Goal: Information Seeking & Learning: Find contact information

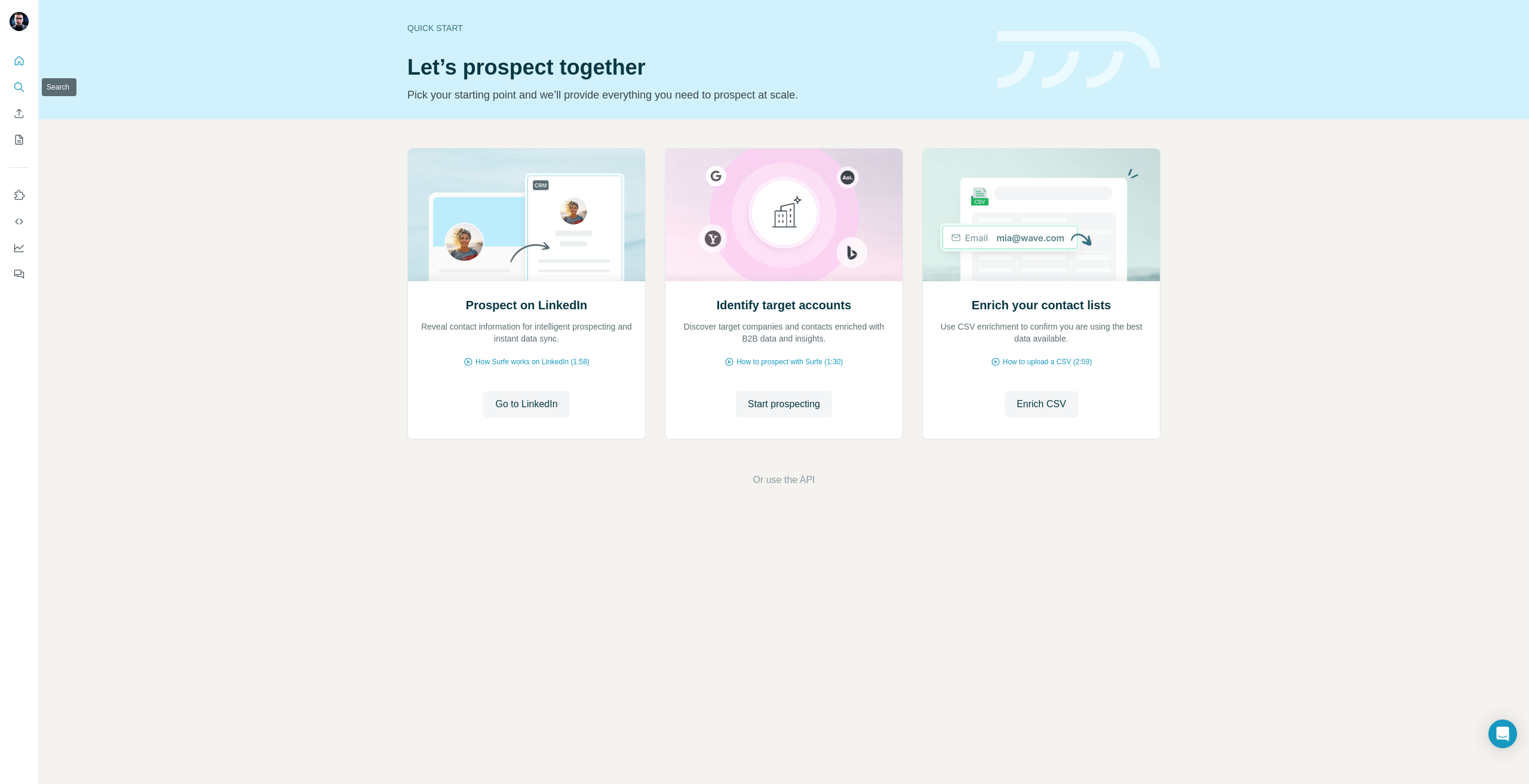
click at [18, 84] on icon "Search" at bounding box center [19, 87] width 12 height 12
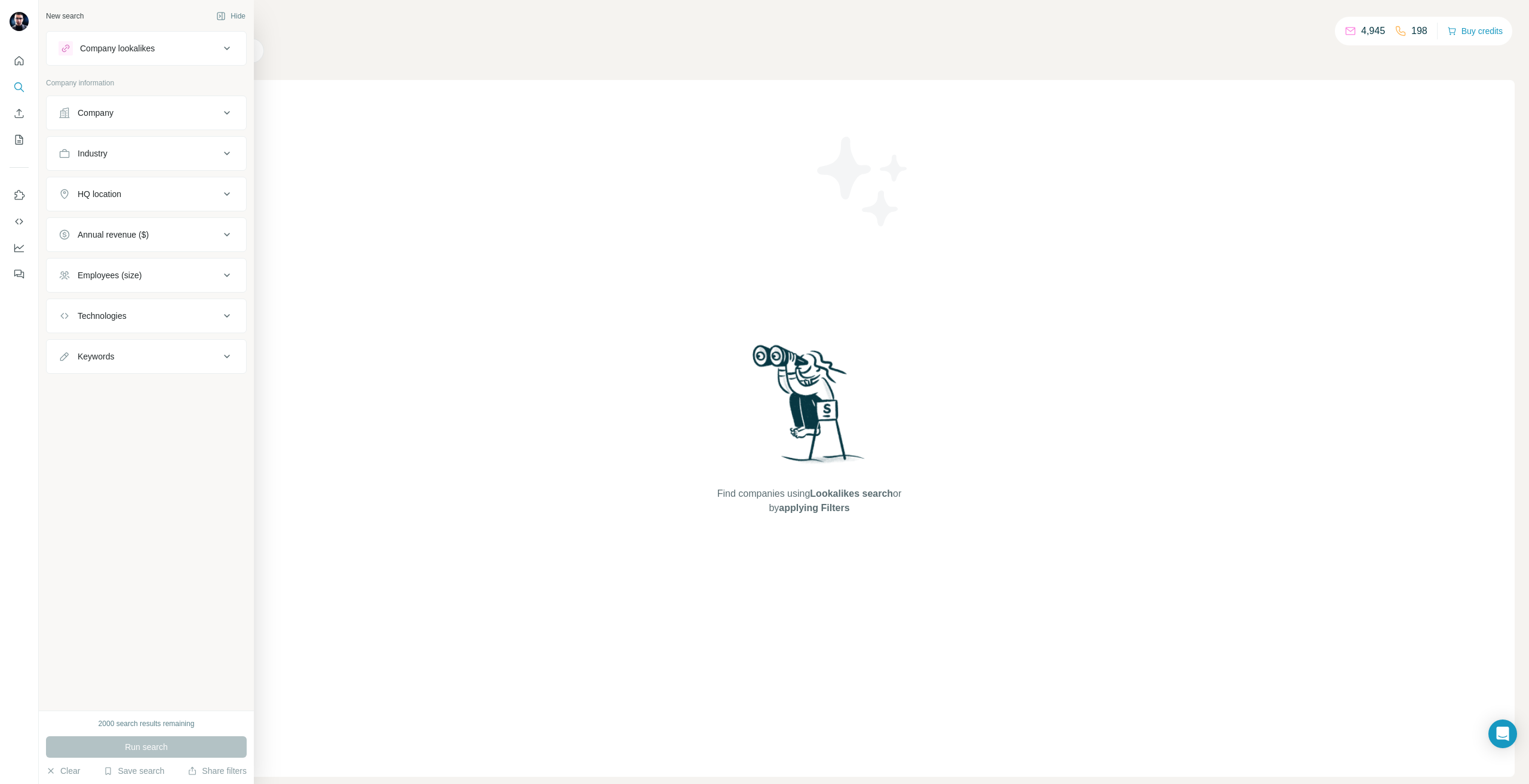
click at [71, 119] on button "Company" at bounding box center [146, 113] width 199 height 28
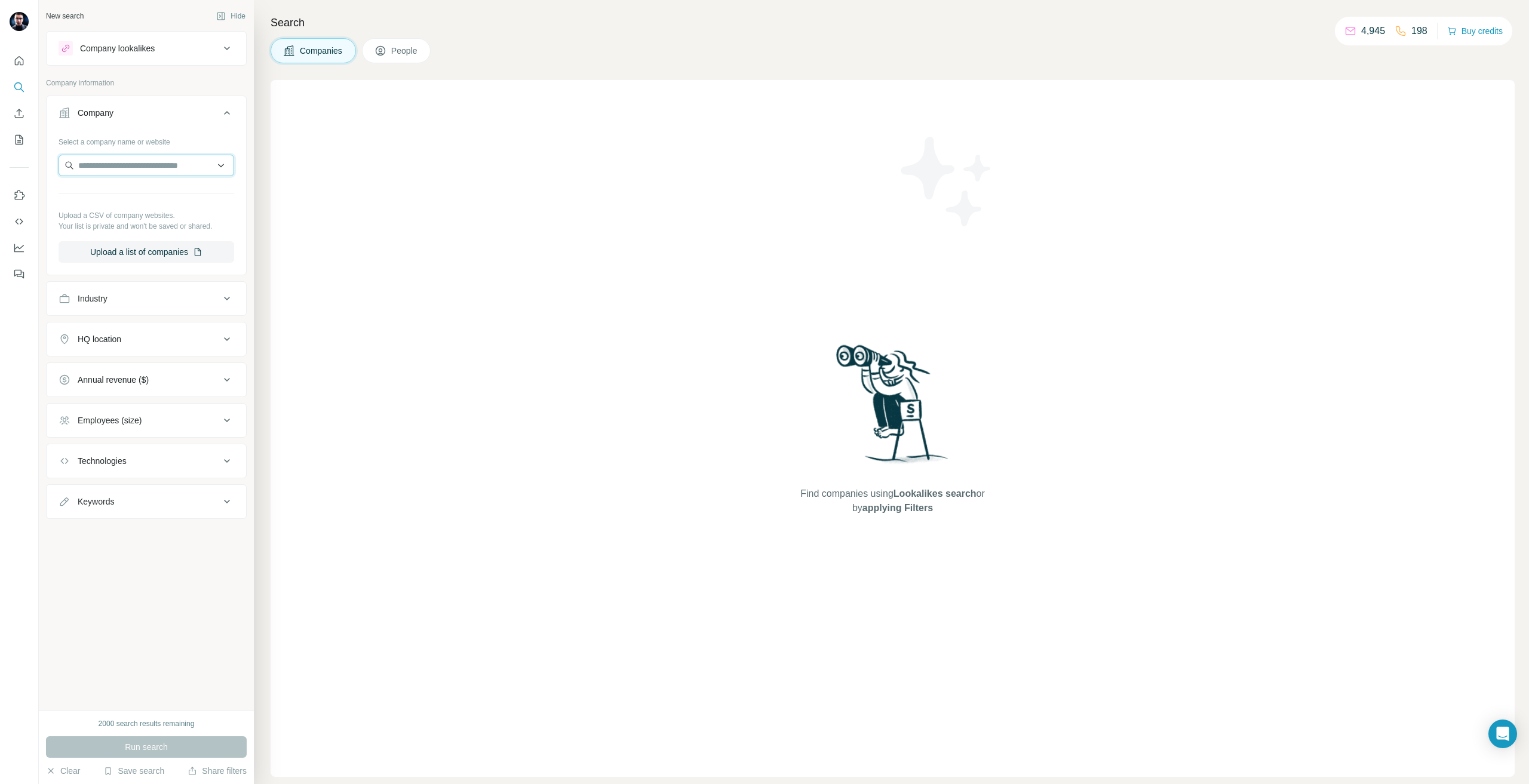
click at [111, 160] on input "text" at bounding box center [146, 165] width 176 height 21
type input "*********"
click at [141, 198] on p "[DOMAIN_NAME]" at bounding box center [121, 204] width 57 height 11
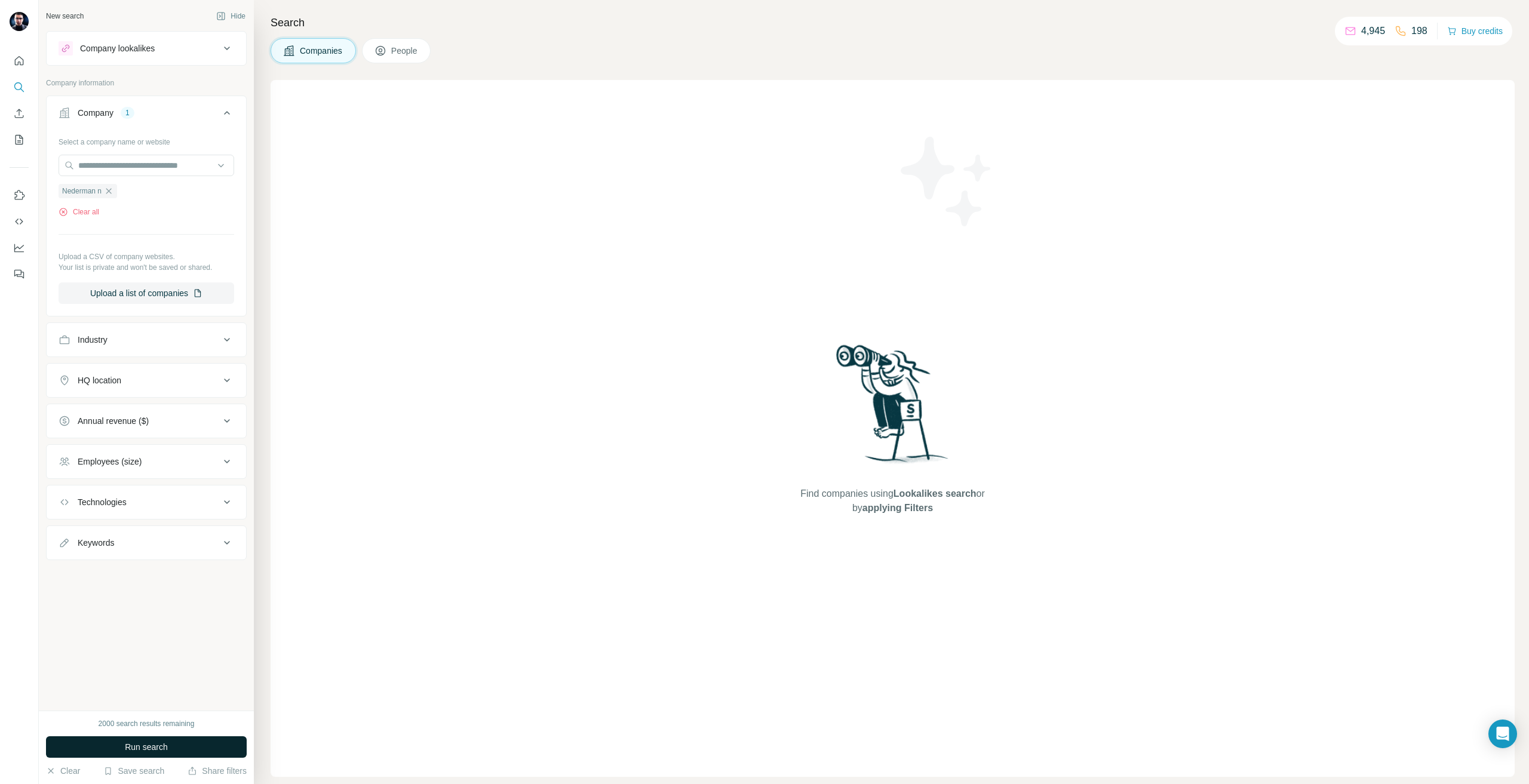
click at [169, 747] on button "Run search" at bounding box center [146, 747] width 200 height 21
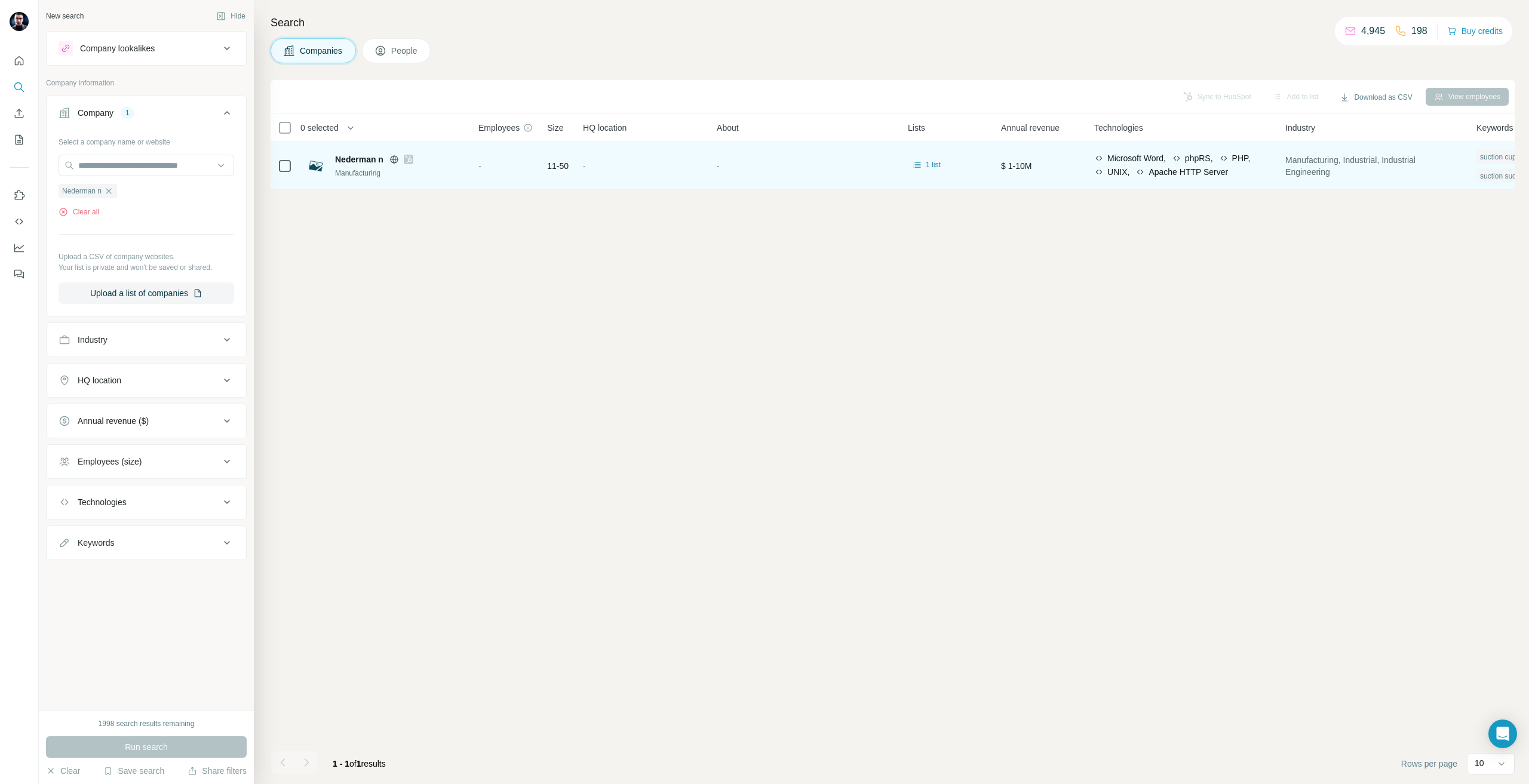
click at [371, 159] on span "Nederman n" at bounding box center [359, 160] width 49 height 12
click at [395, 163] on icon at bounding box center [393, 159] width 8 height 8
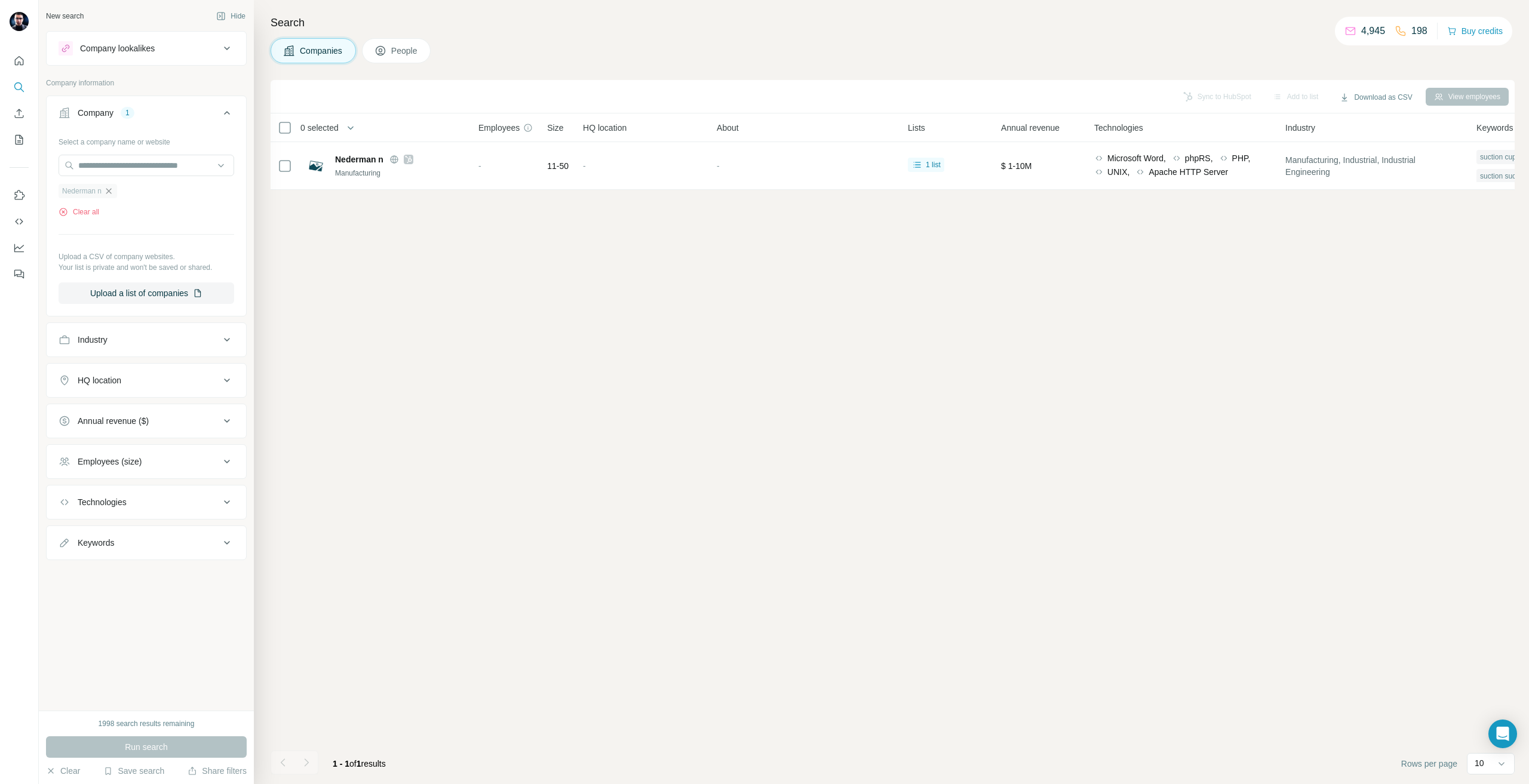
click at [114, 196] on icon "button" at bounding box center [109, 190] width 10 height 10
click at [120, 169] on input "text" at bounding box center [146, 165] width 176 height 21
paste input "**********"
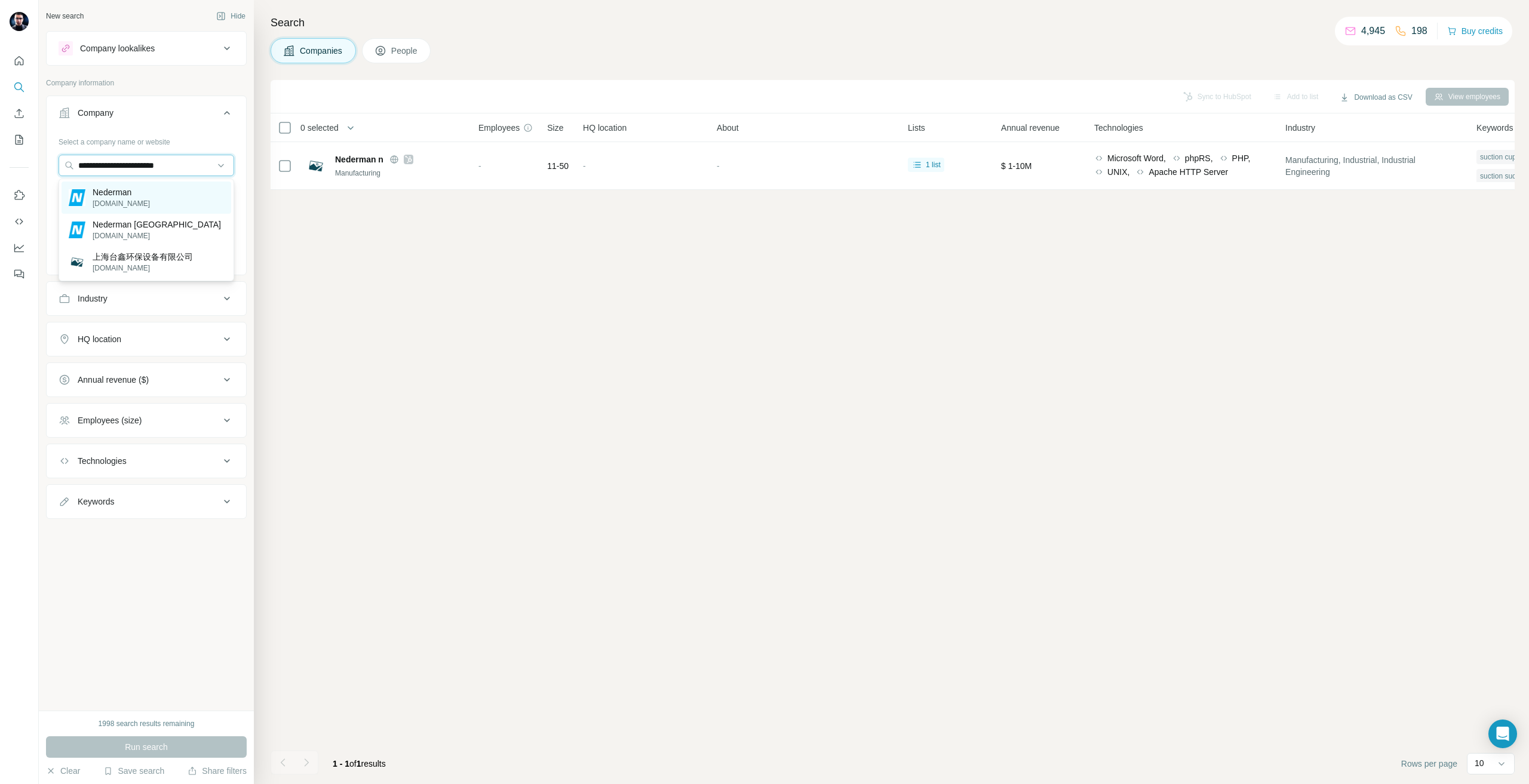
type input "**********"
click at [171, 205] on div "[PERSON_NAME][DOMAIN_NAME]" at bounding box center [146, 198] width 169 height 33
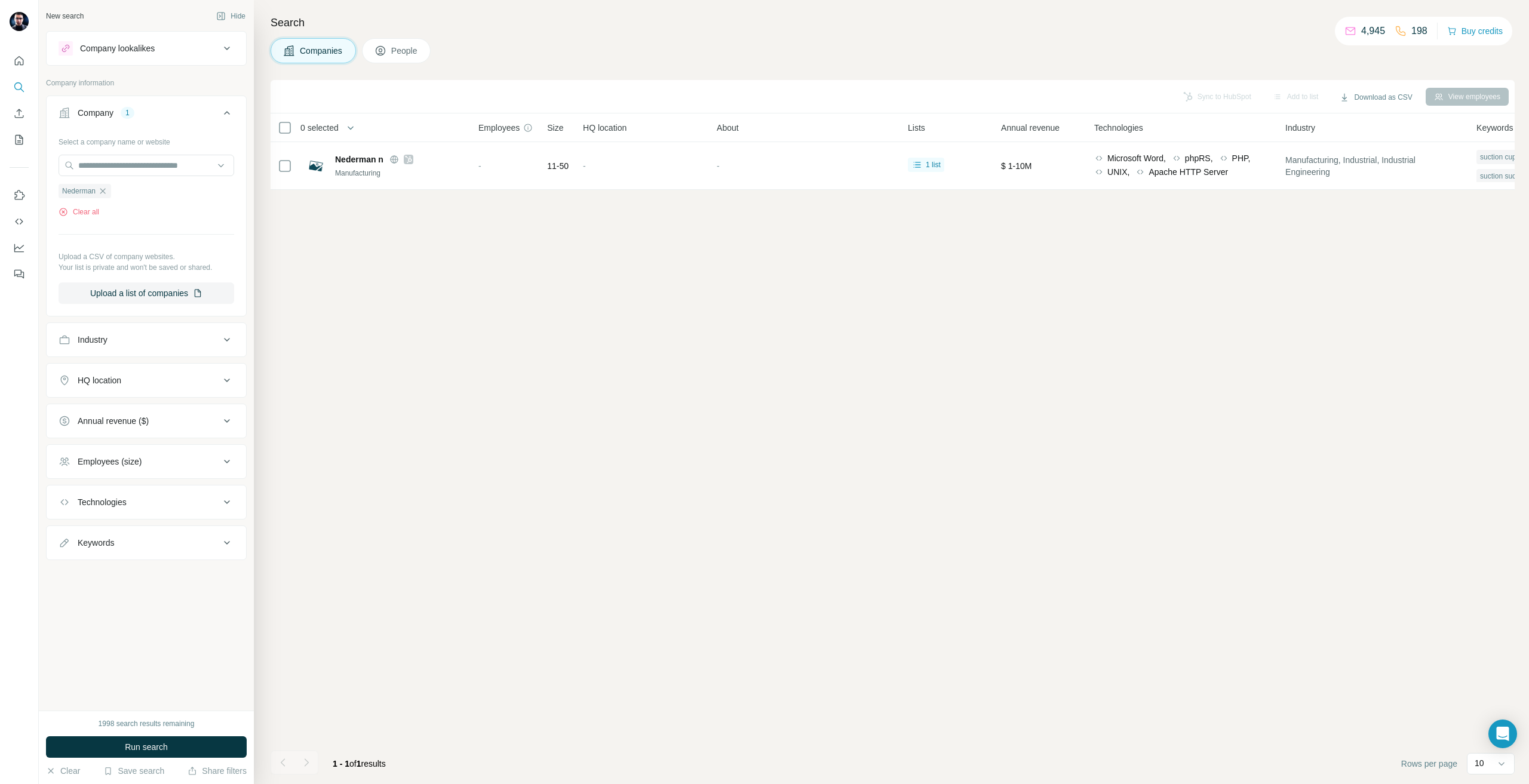
click at [133, 733] on div "1998 search results remaining Run search Clear Save search Share filters" at bounding box center [146, 747] width 215 height 73
click at [141, 734] on div "1998 search results remaining Run search Clear Save search Share filters" at bounding box center [146, 747] width 215 height 73
click at [142, 736] on button "Run search" at bounding box center [146, 747] width 200 height 21
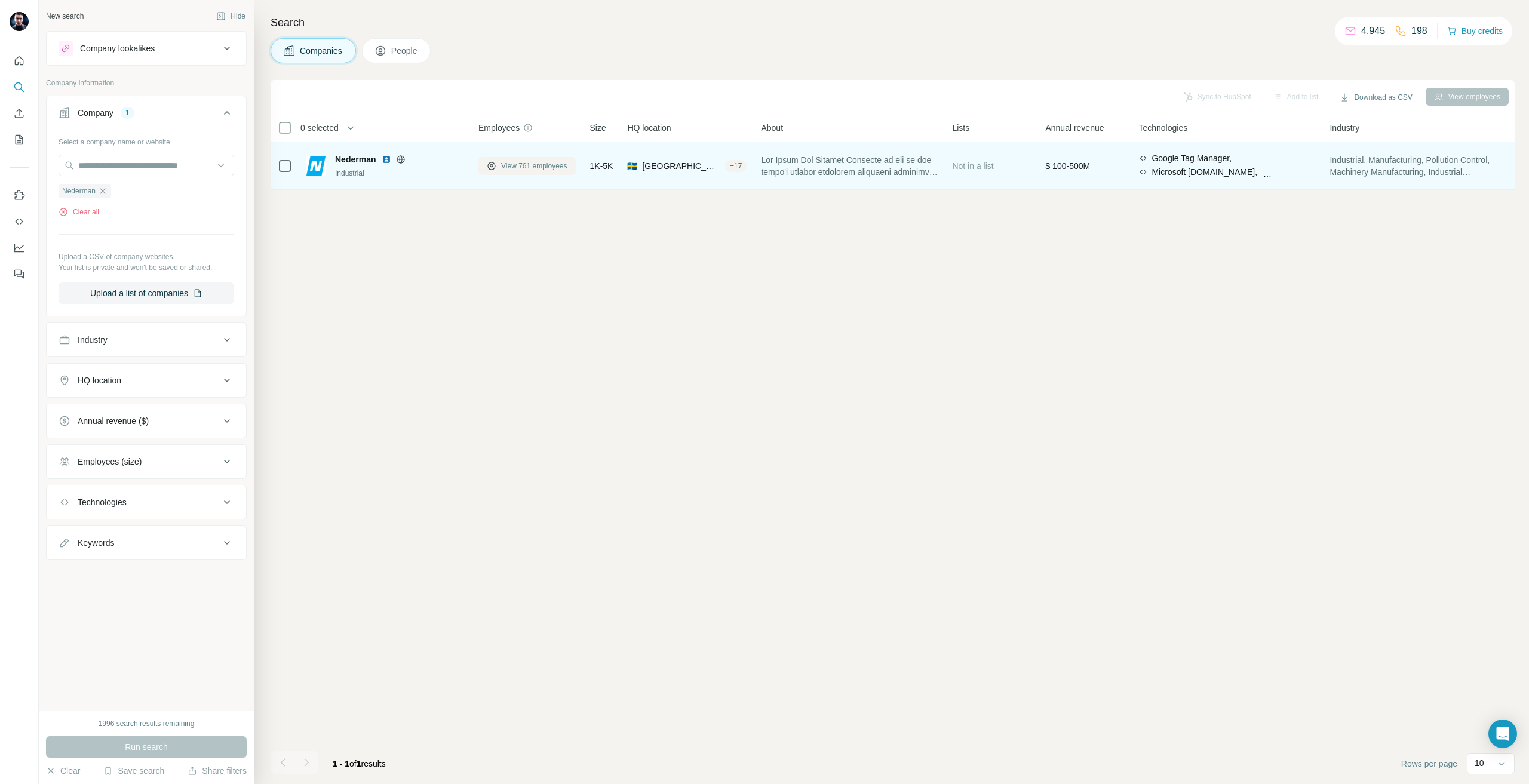
click at [498, 166] on button "View 761 employees" at bounding box center [527, 166] width 97 height 18
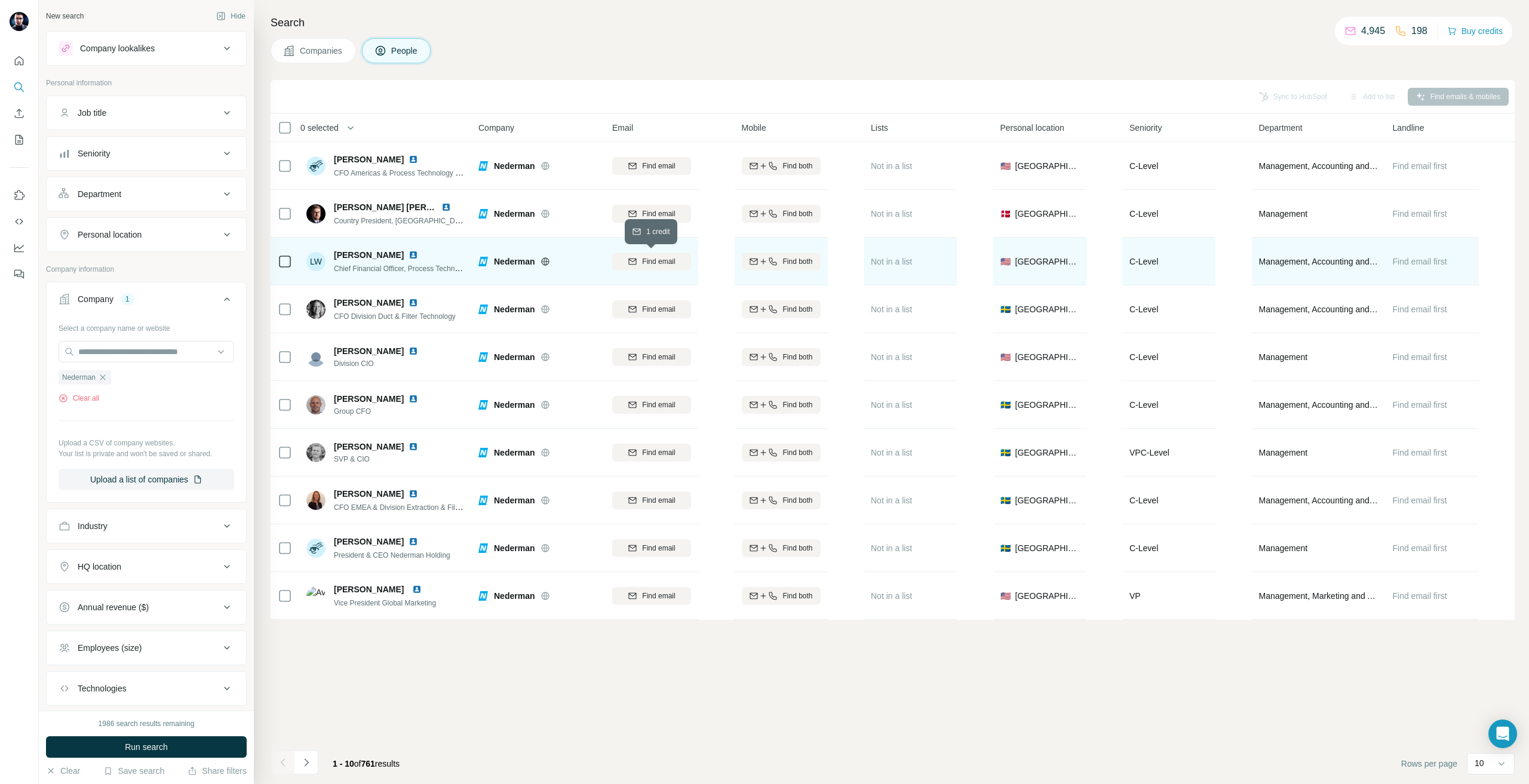
click at [656, 258] on span "Find email" at bounding box center [658, 261] width 33 height 11
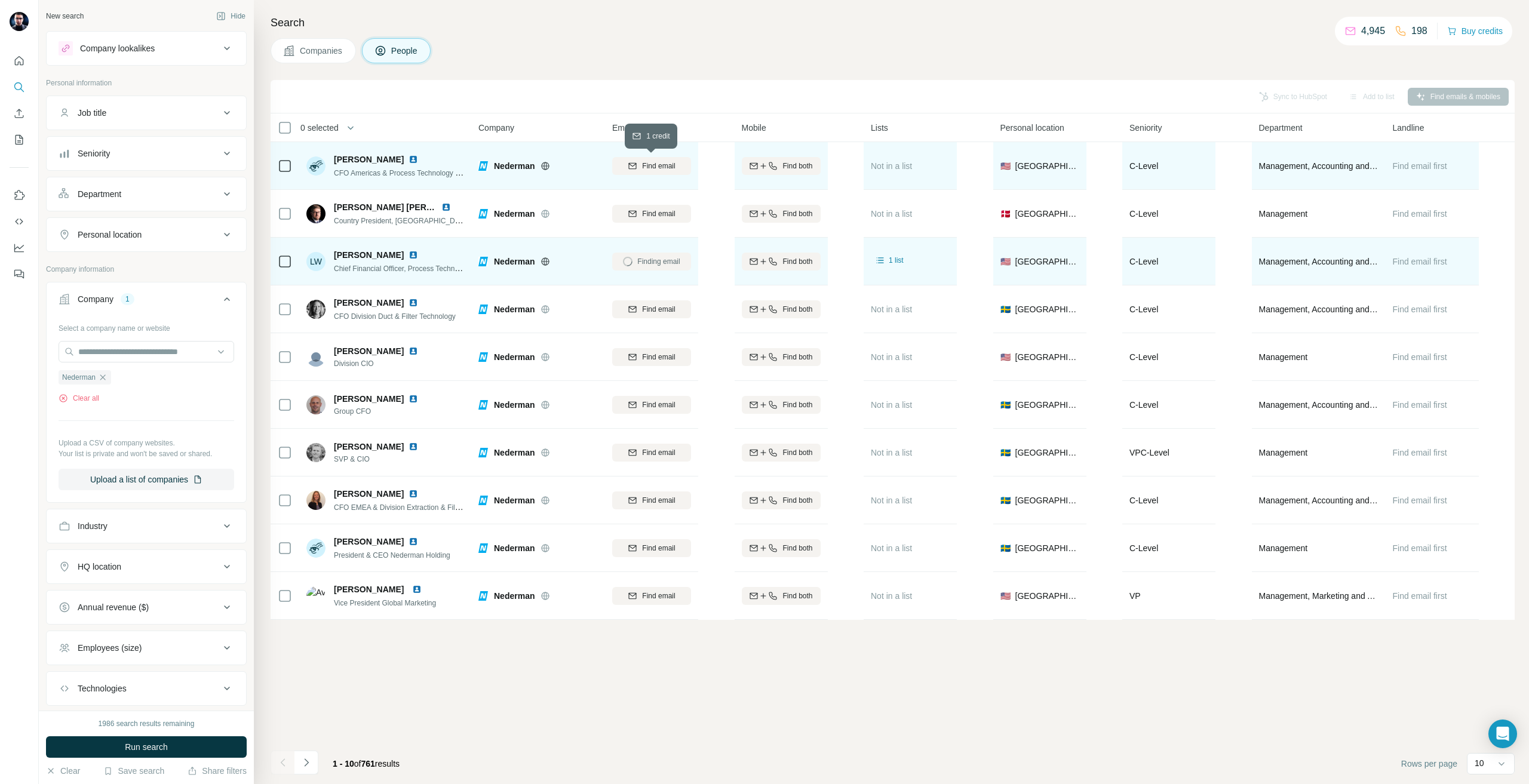
click at [657, 170] on span "Find email" at bounding box center [658, 166] width 33 height 11
click at [94, 559] on button "HQ location" at bounding box center [146, 566] width 199 height 28
click at [116, 592] on input "text" at bounding box center [146, 596] width 176 height 21
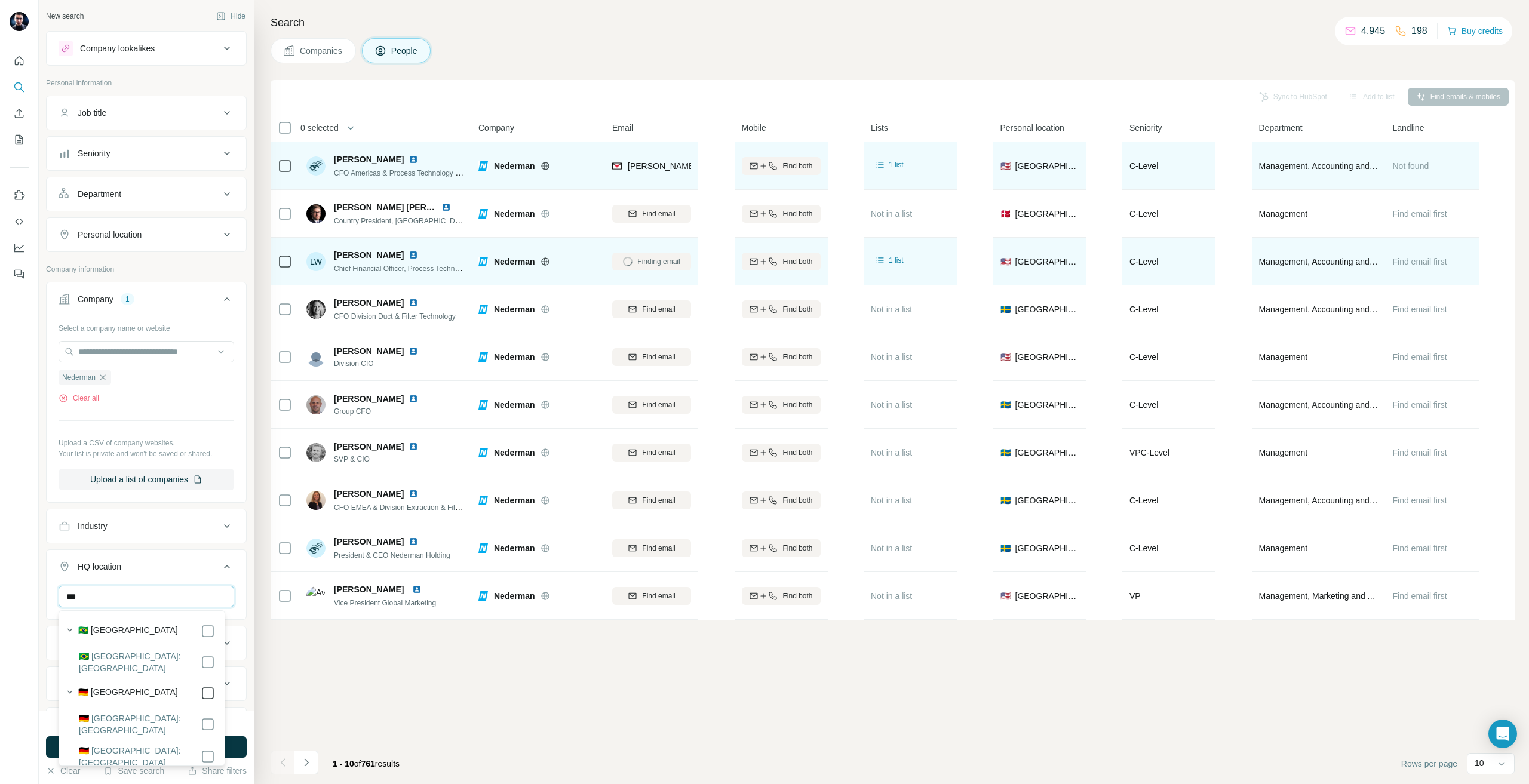
type input "***"
click at [447, 731] on div "Sync to HubSpot Add to list Find emails & mobiles 0 selected People Company Ema…" at bounding box center [893, 432] width 1244 height 704
drag, startPoint x: 119, startPoint y: 740, endPoint x: 143, endPoint y: 742, distance: 24.1
click at [119, 740] on button "Run search" at bounding box center [146, 747] width 200 height 21
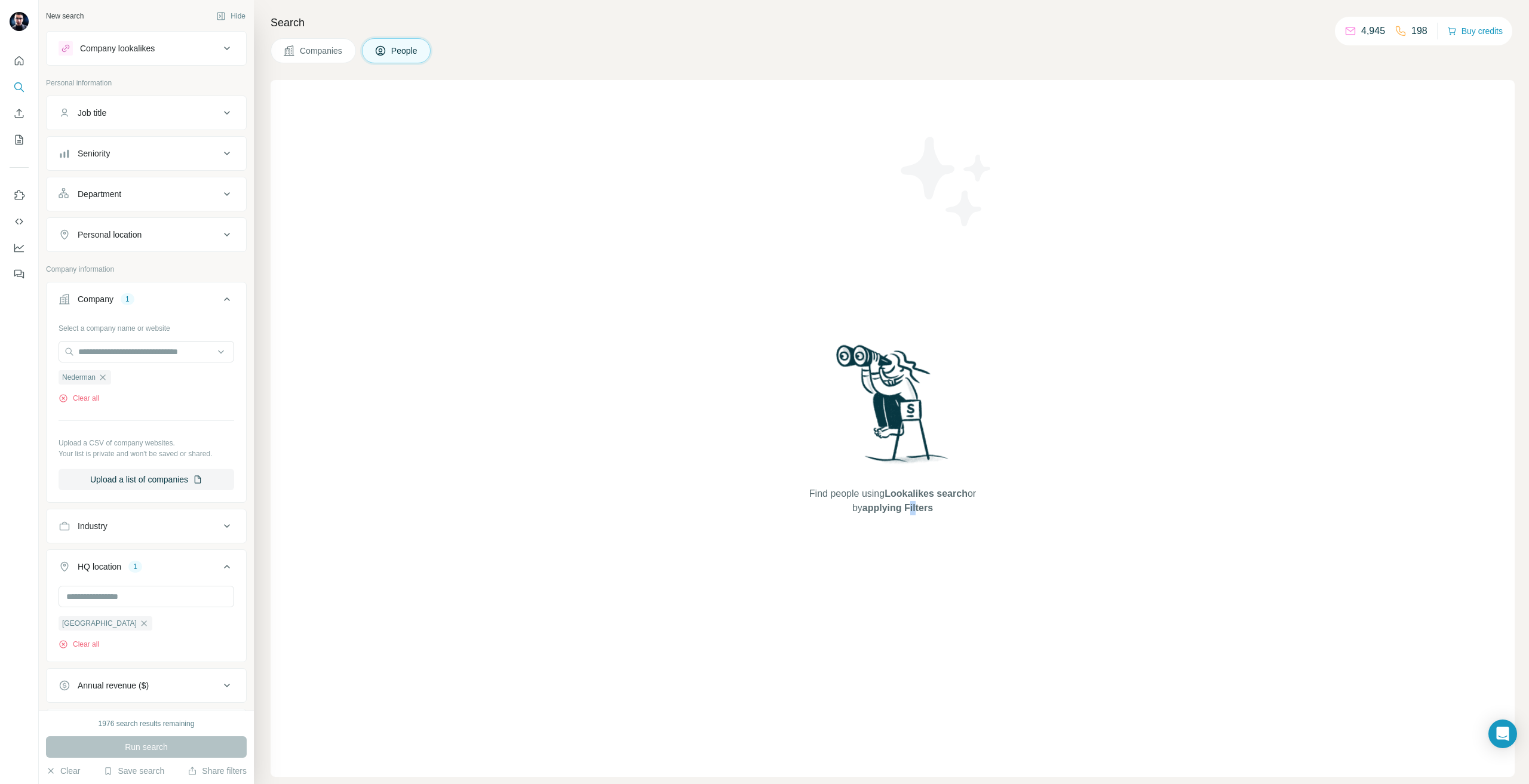
drag, startPoint x: 905, startPoint y: 529, endPoint x: 230, endPoint y: 590, distance: 677.8
click at [905, 529] on div "Find people using Lookalikes search or by applying Filters" at bounding box center [893, 429] width 215 height 697
click at [188, 743] on div "Run search" at bounding box center [146, 747] width 200 height 21
click at [139, 626] on icon "button" at bounding box center [144, 623] width 10 height 10
click at [154, 744] on span "Run search" at bounding box center [146, 747] width 43 height 12
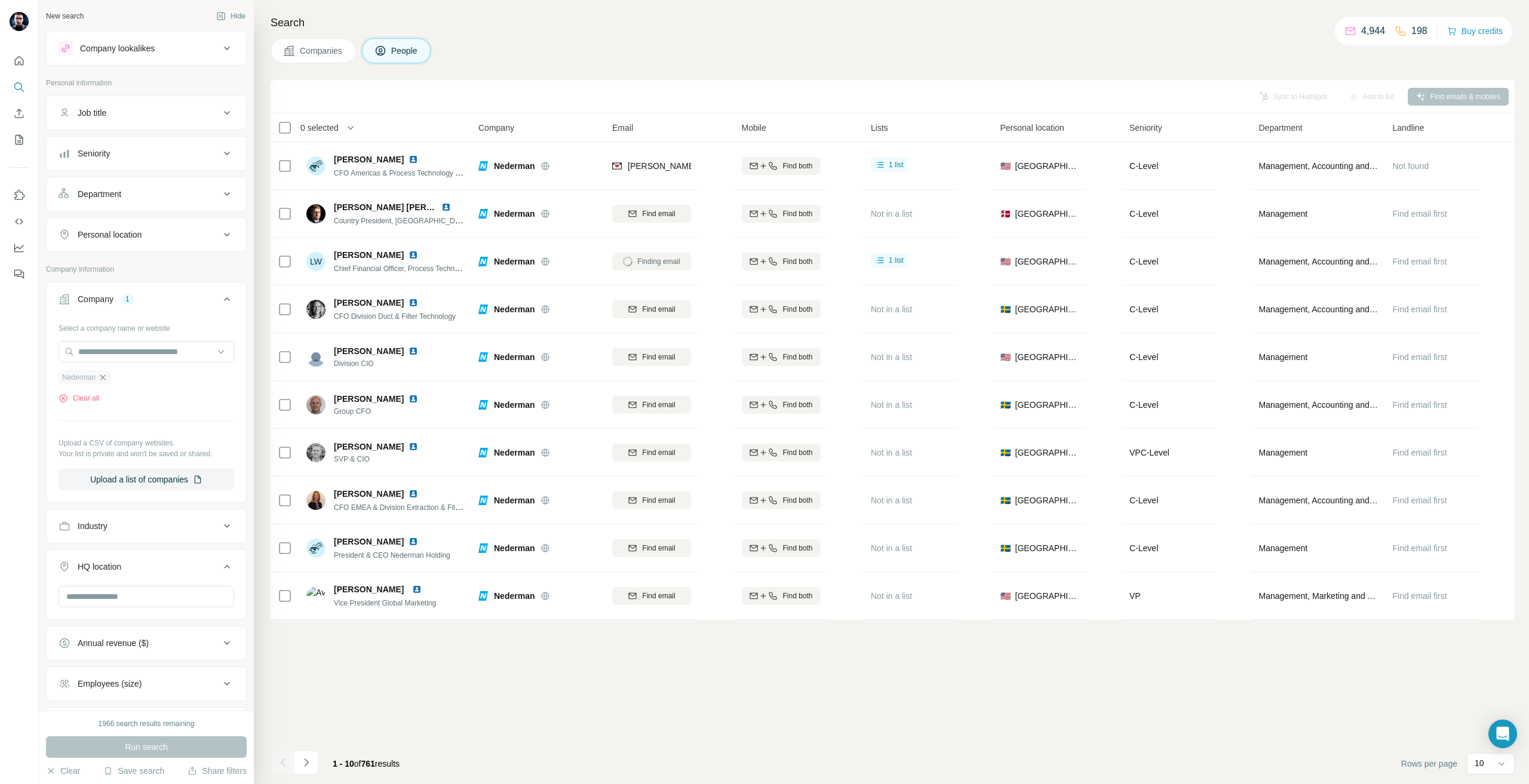
click at [101, 373] on div "Nederman" at bounding box center [85, 377] width 53 height 14
click at [102, 370] on div "Nederman" at bounding box center [85, 377] width 53 height 14
click at [108, 377] on icon "button" at bounding box center [102, 377] width 10 height 10
click at [99, 355] on input "text" at bounding box center [146, 352] width 176 height 21
paste input "**********"
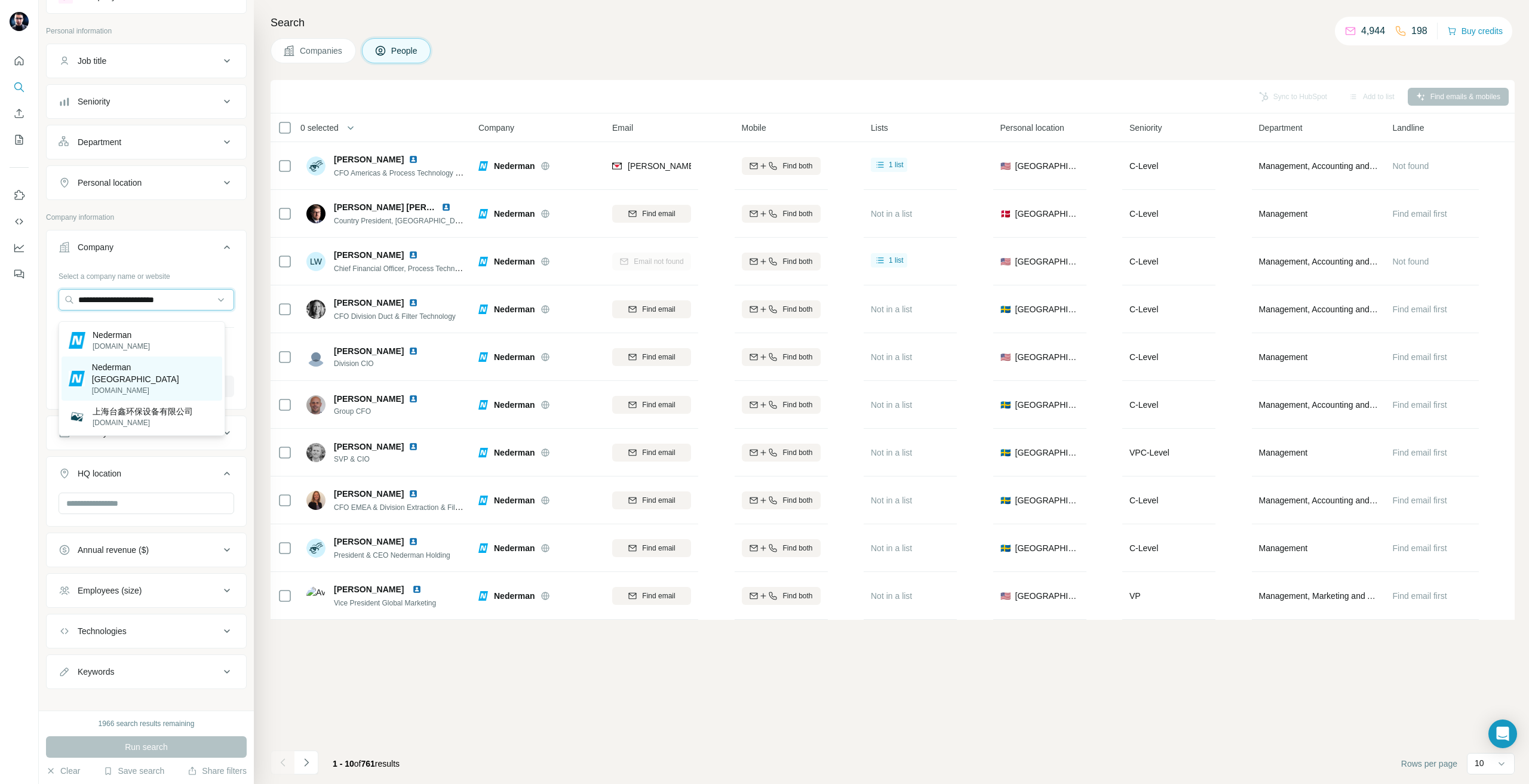
scroll to position [63, 0]
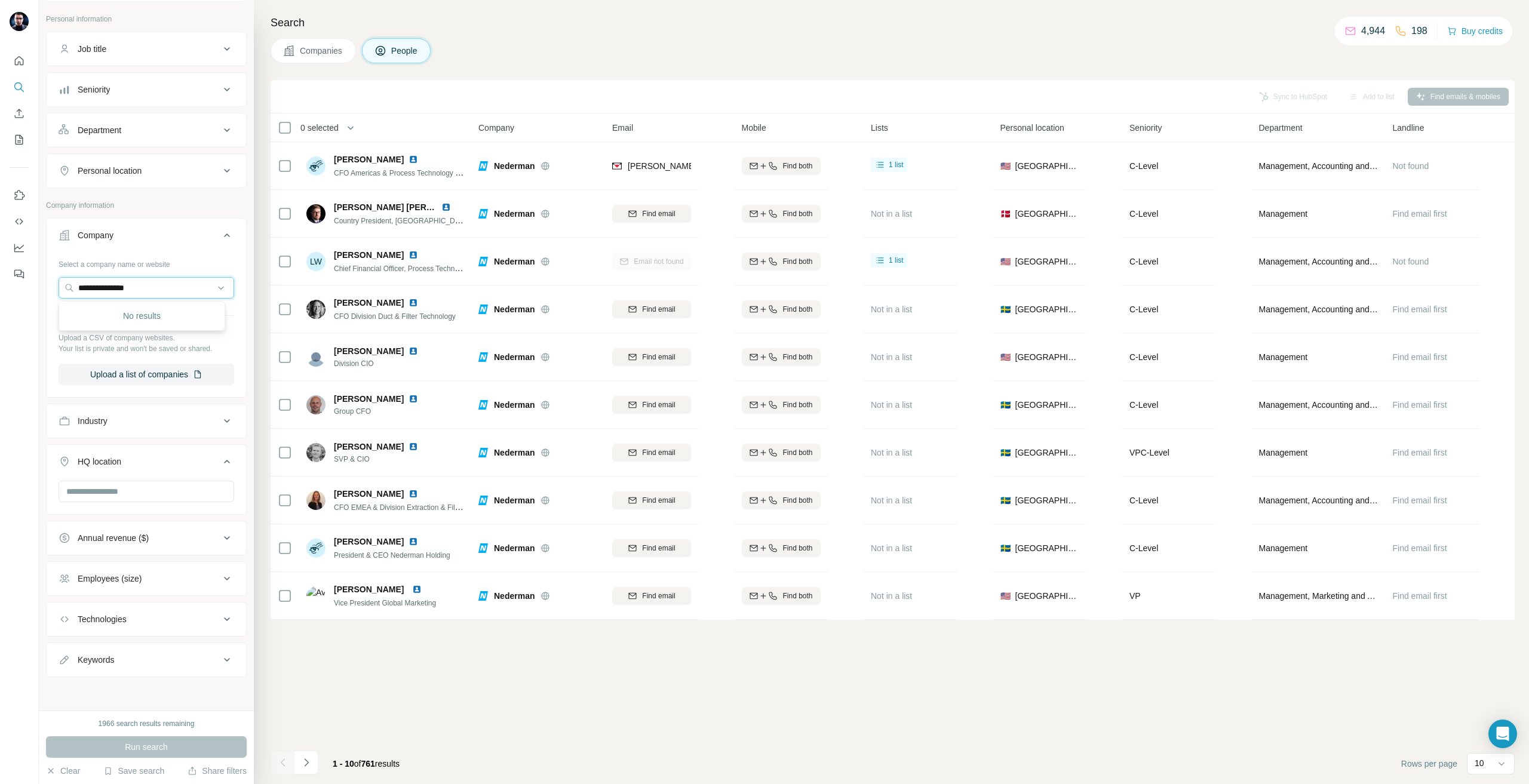
type input "**********"
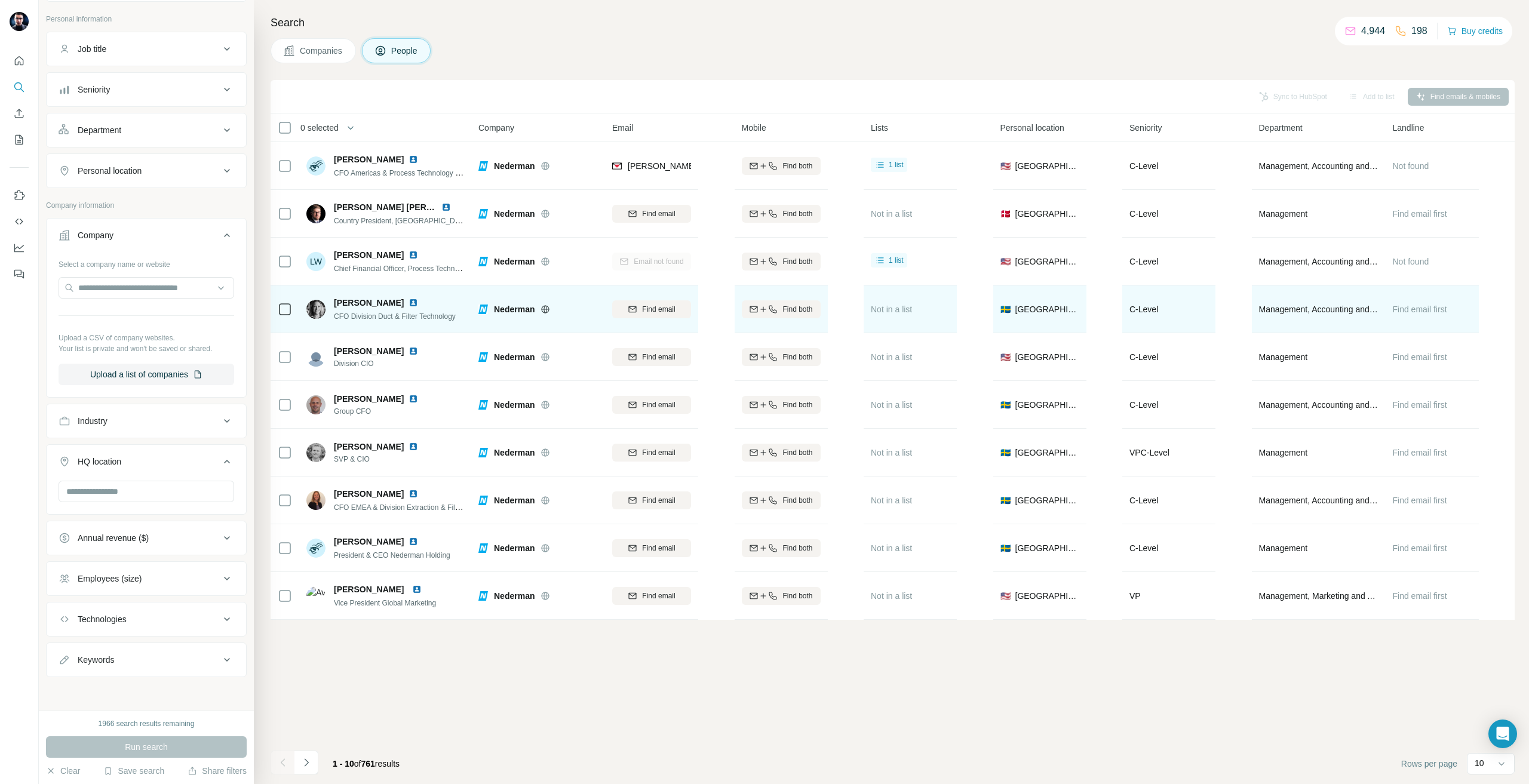
click at [634, 321] on div "Find email" at bounding box center [651, 309] width 79 height 33
click at [641, 315] on button "Find email" at bounding box center [651, 309] width 79 height 18
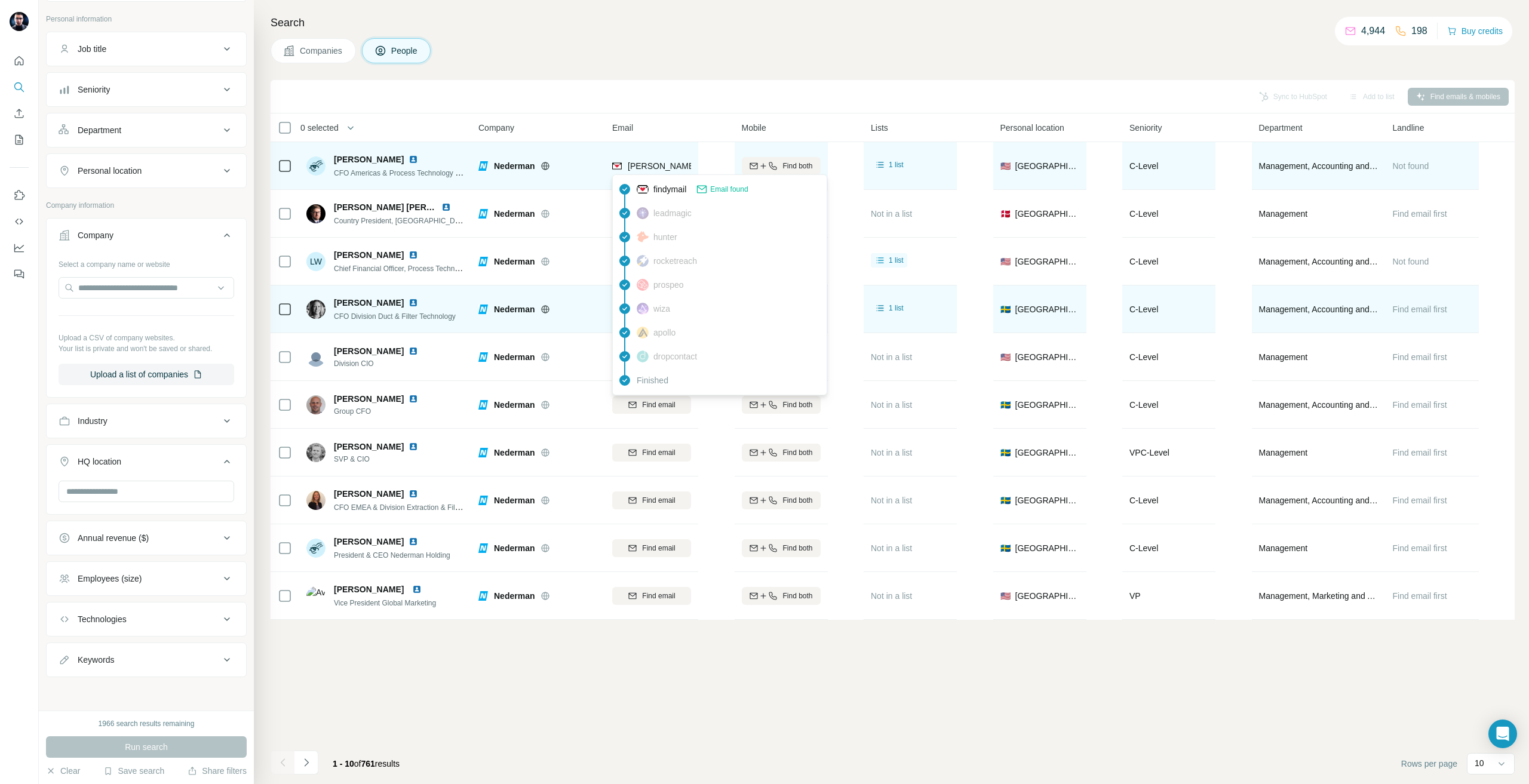
click at [667, 161] on span "[PERSON_NAME][EMAIL_ADDRESS][DOMAIN_NAME]" at bounding box center [732, 166] width 210 height 10
